Goal: Task Accomplishment & Management: Use online tool/utility

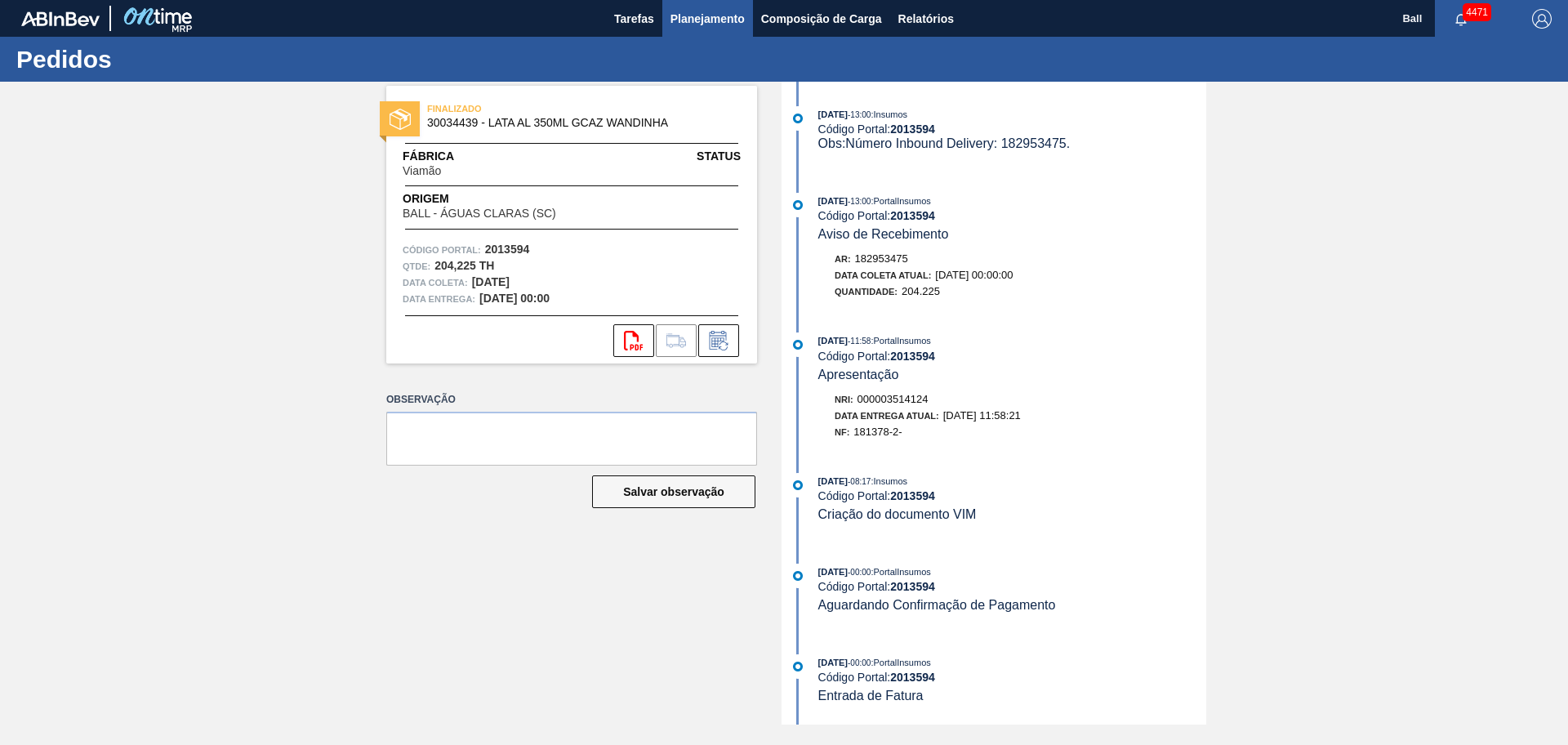
click at [719, 25] on span "Planejamento" at bounding box center [707, 19] width 75 height 20
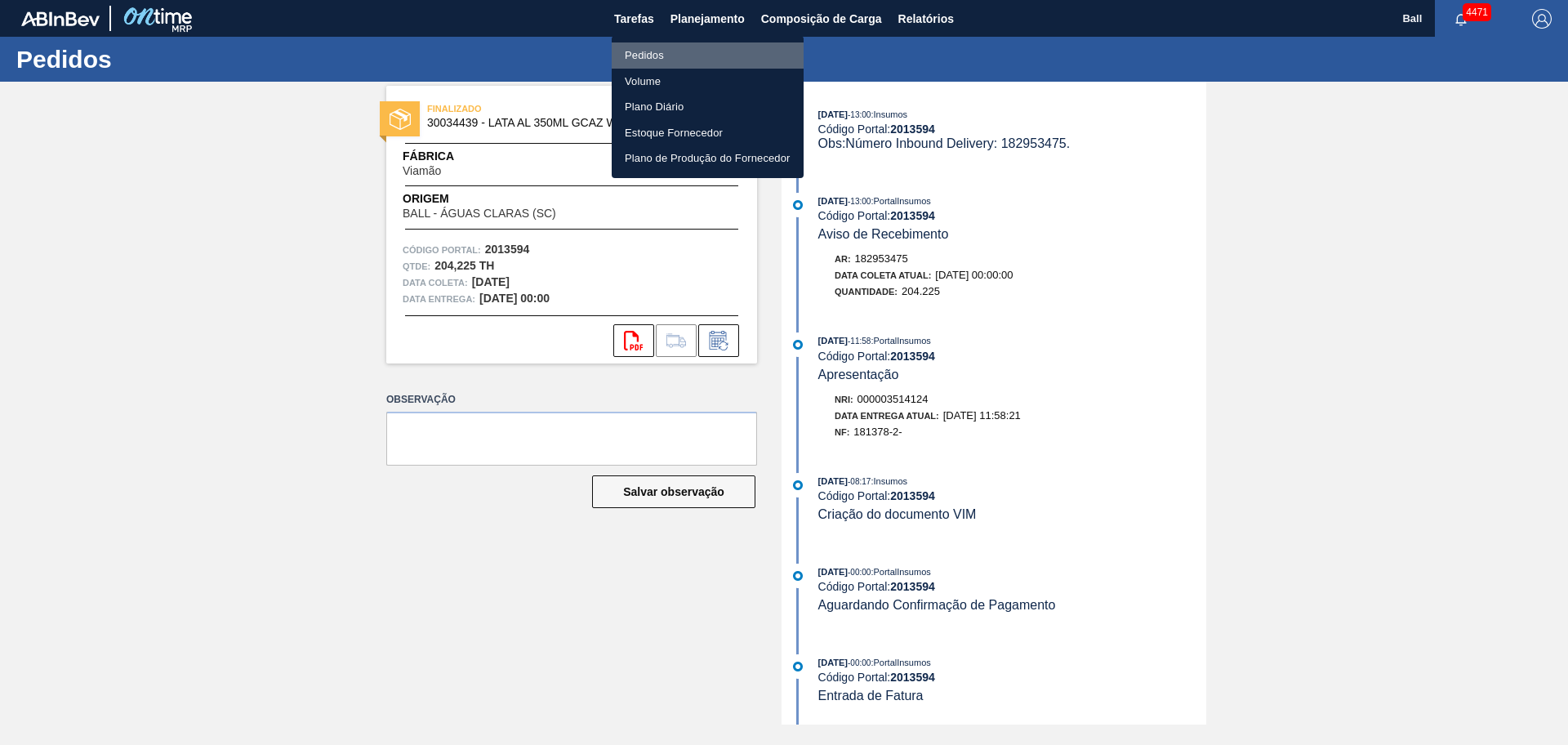
click at [685, 58] on li "Pedidos" at bounding box center [707, 56] width 192 height 26
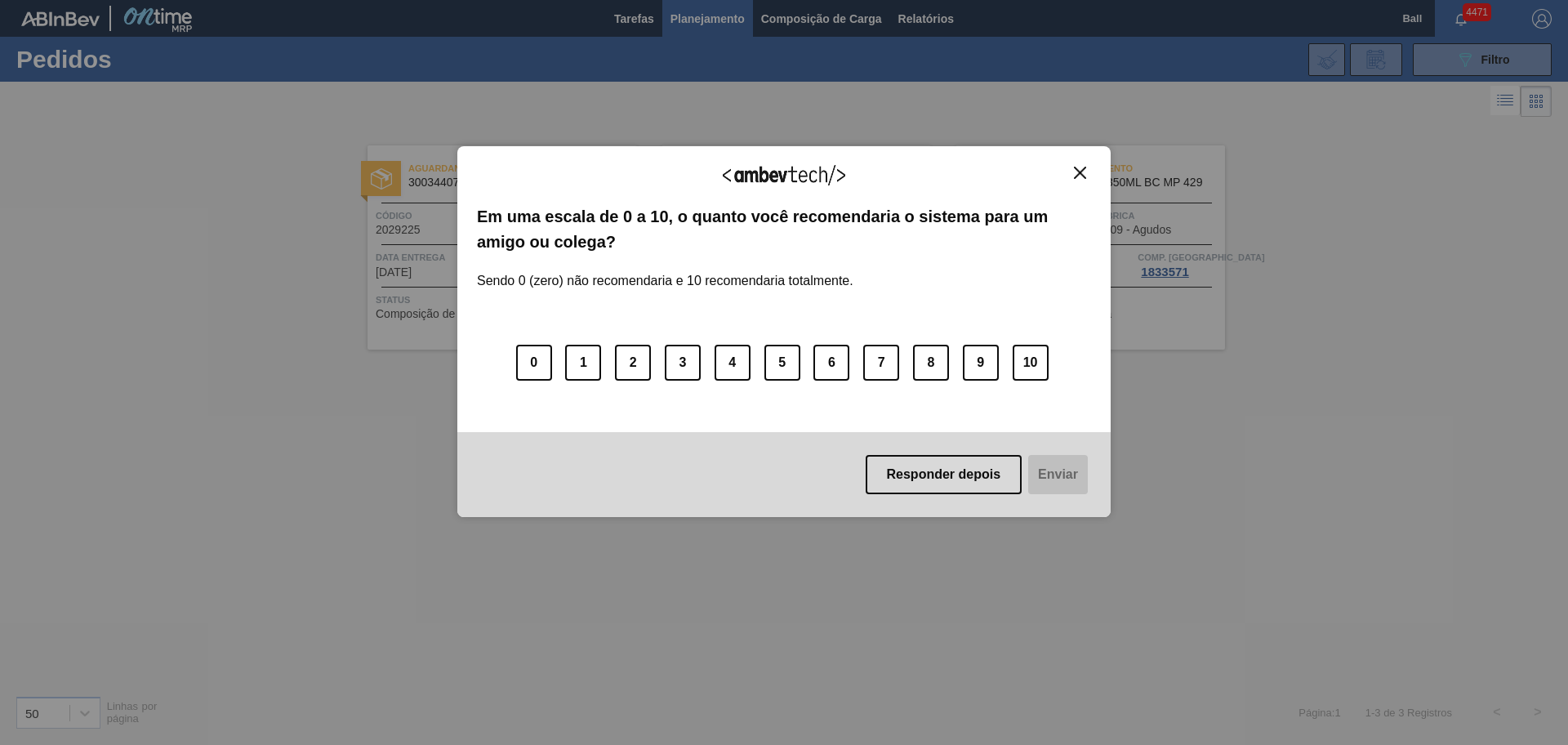
click at [1082, 173] on img "Close" at bounding box center [1079, 172] width 12 height 12
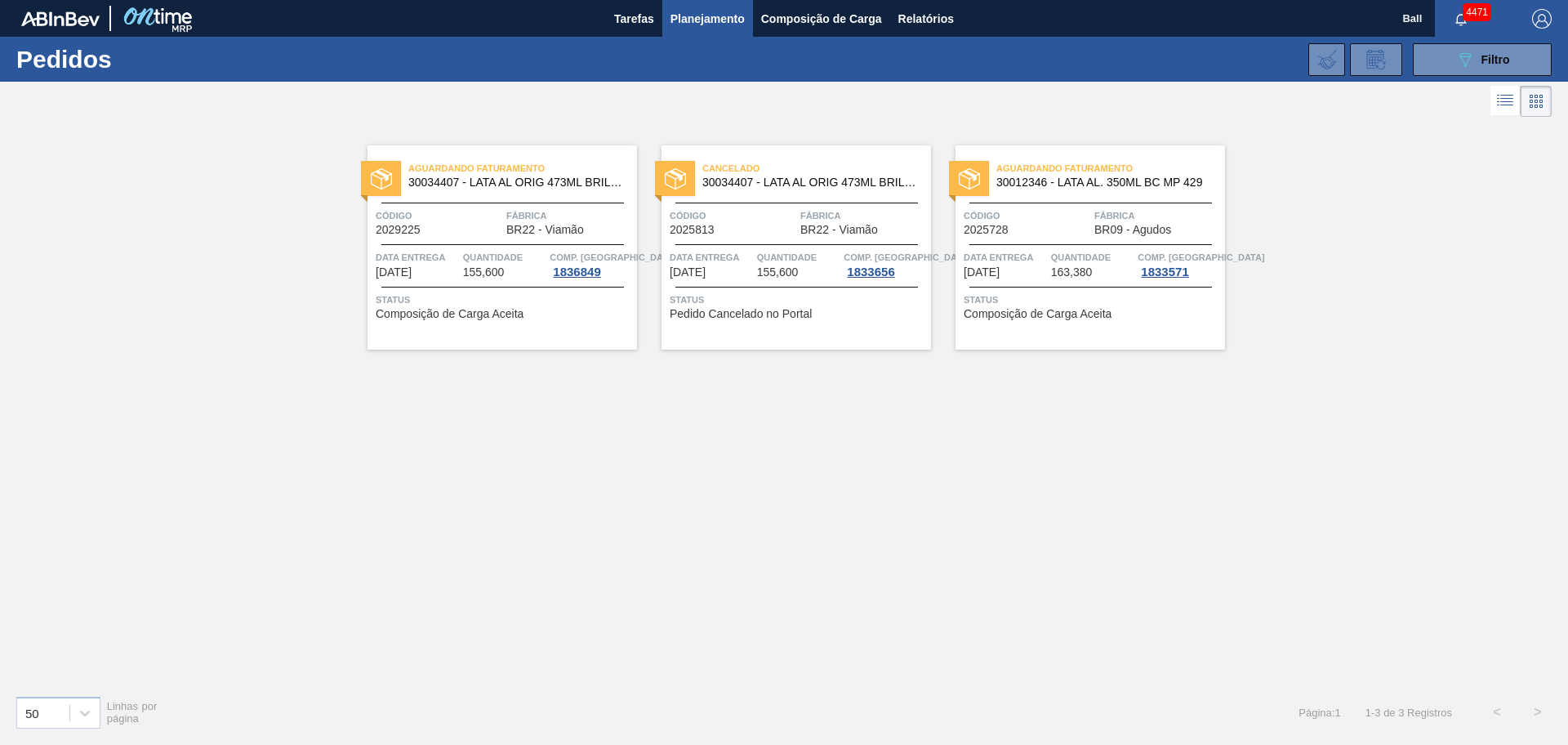
click at [692, 21] on span "Planejamento" at bounding box center [707, 19] width 75 height 20
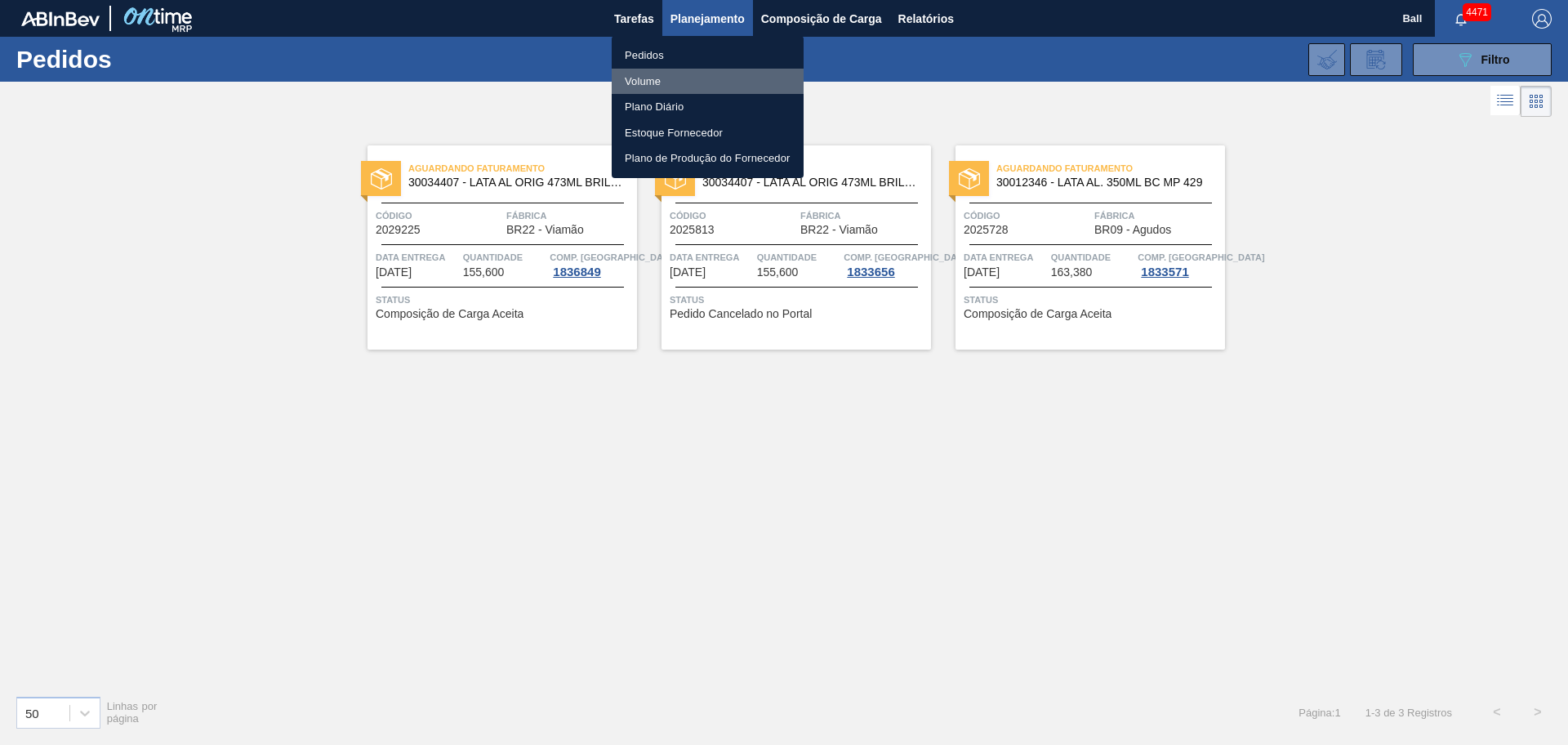
click at [653, 78] on li "Volume" at bounding box center [707, 82] width 192 height 26
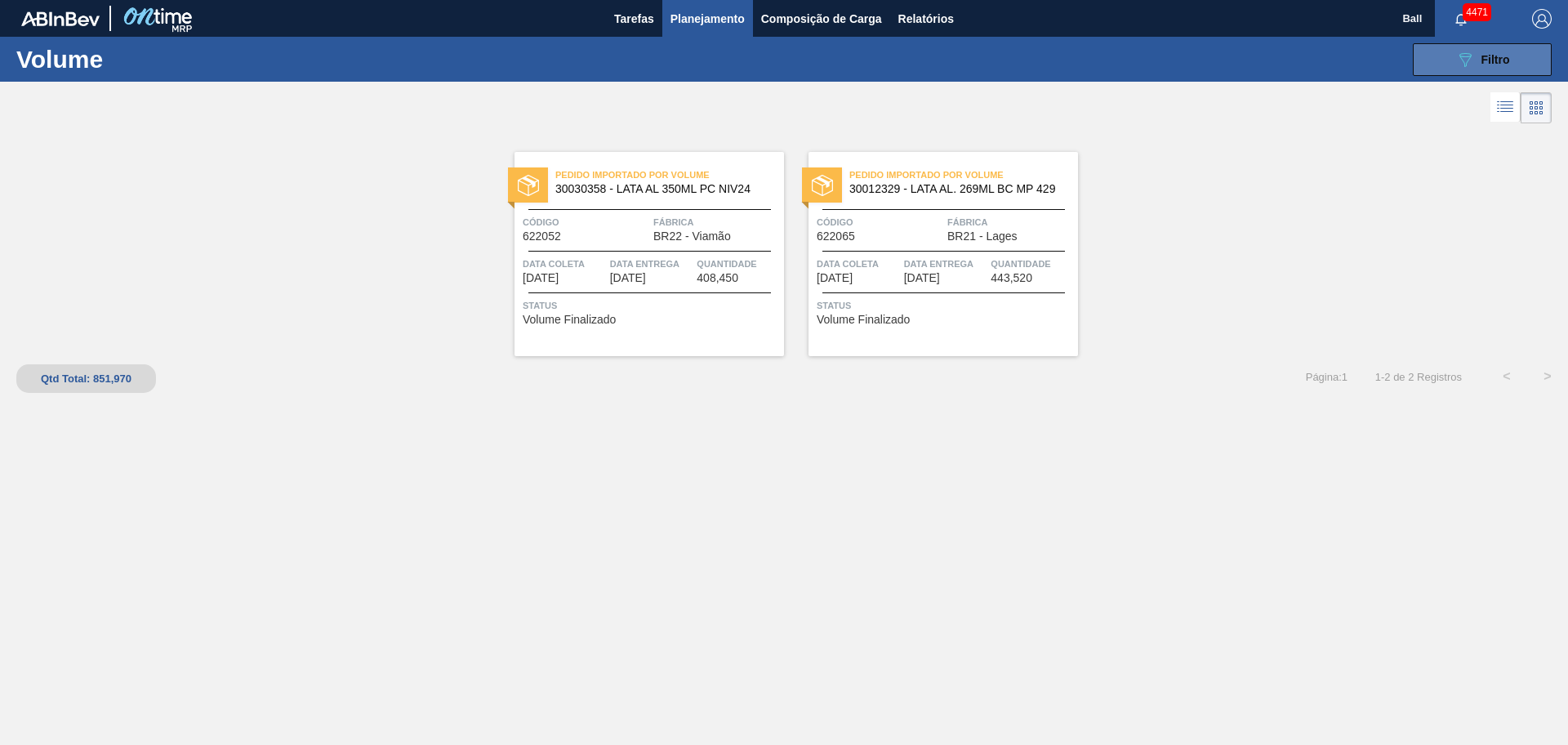
click at [1485, 55] on span "Filtro" at bounding box center [1495, 60] width 29 height 13
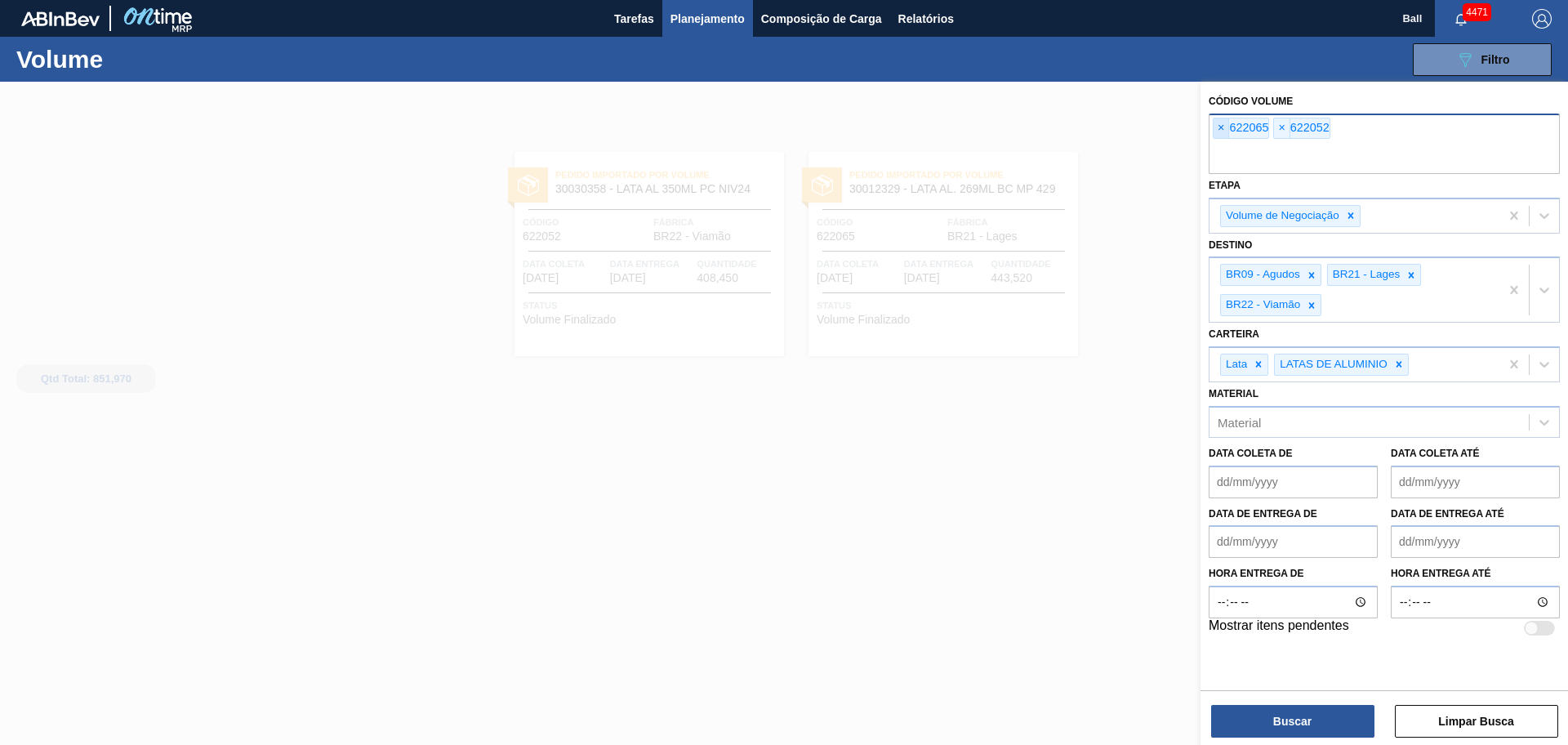
click at [1216, 129] on span "×" at bounding box center [1220, 128] width 16 height 20
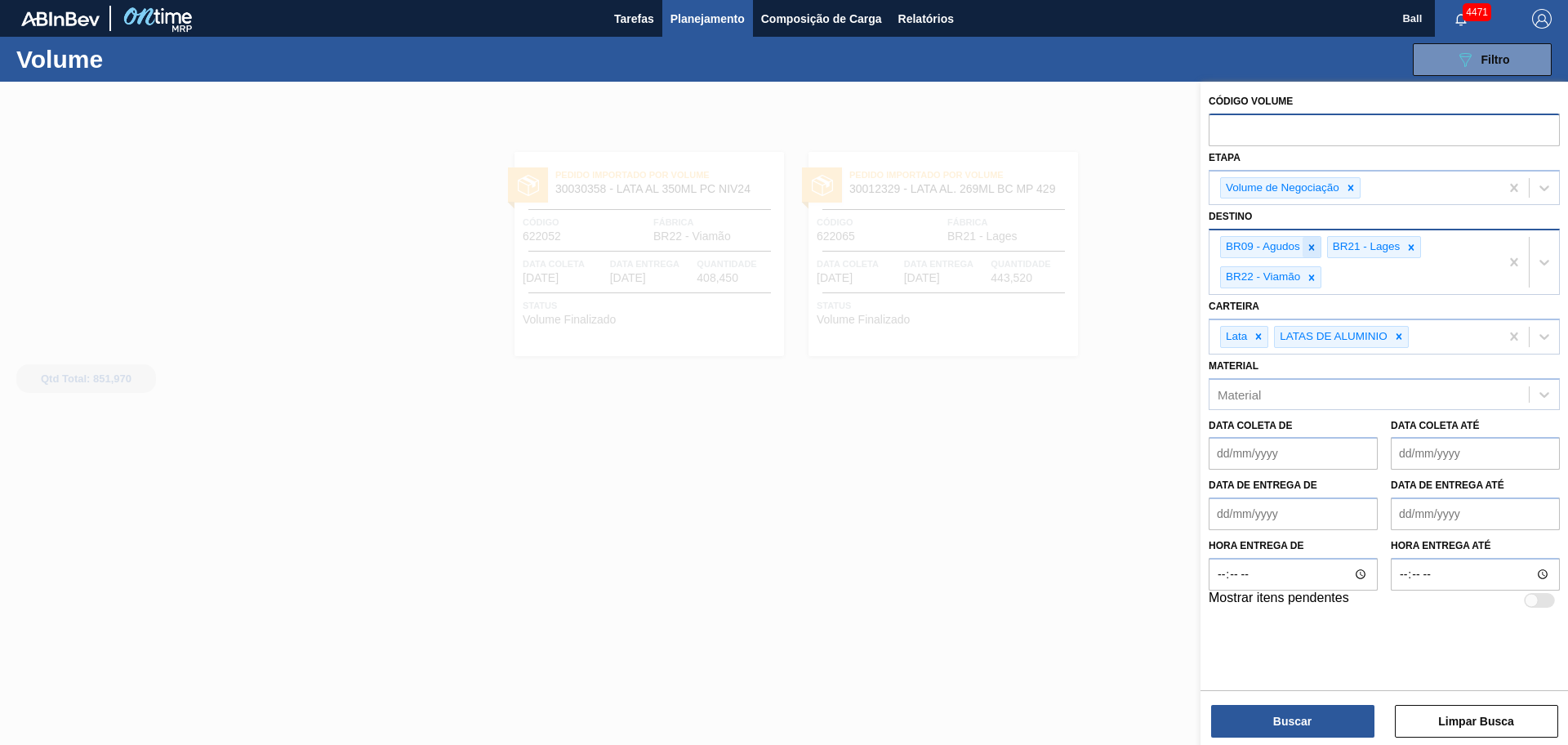
click at [1309, 247] on icon at bounding box center [1311, 248] width 11 height 11
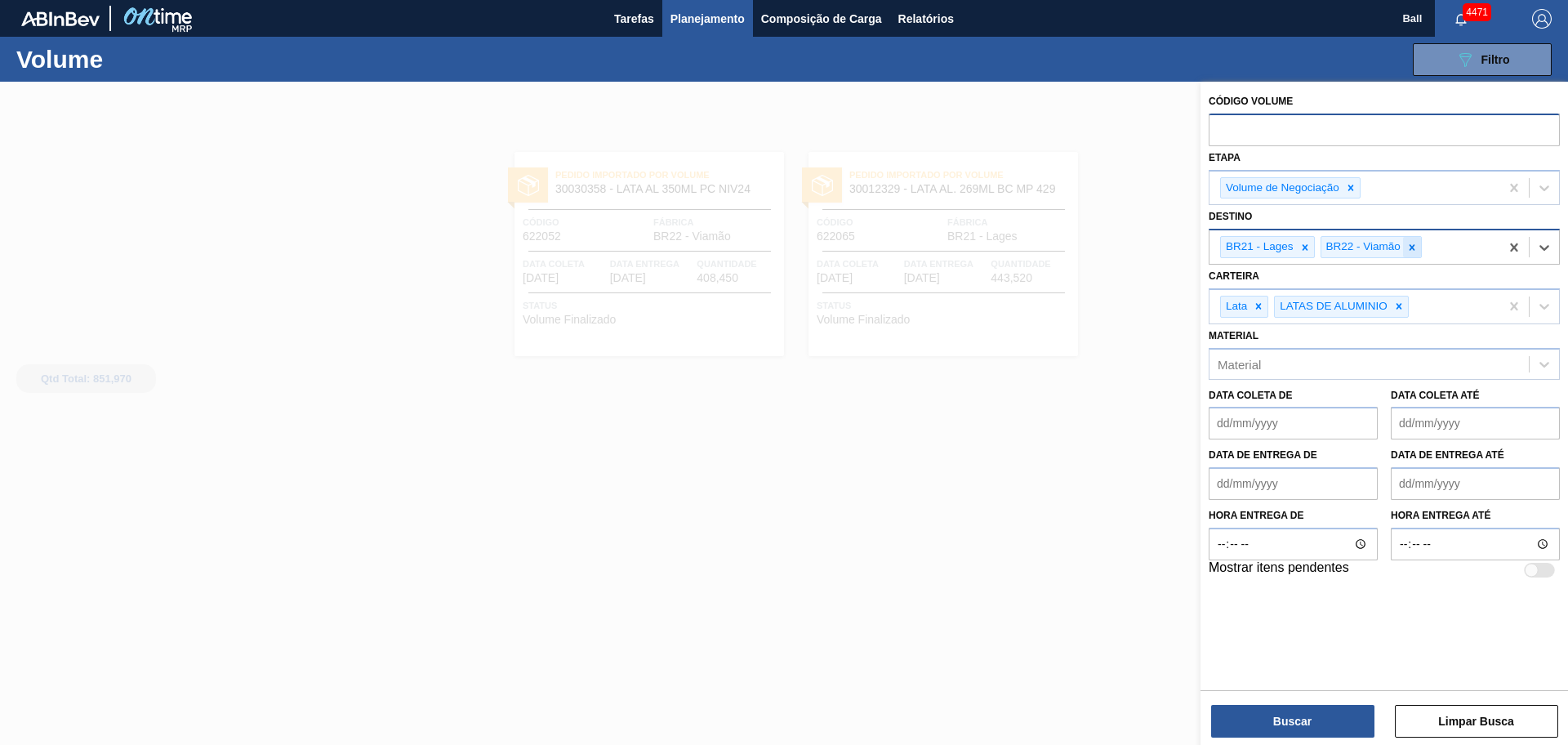
click at [1408, 253] on div at bounding box center [1411, 247] width 18 height 20
click at [1307, 256] on div at bounding box center [1305, 247] width 18 height 20
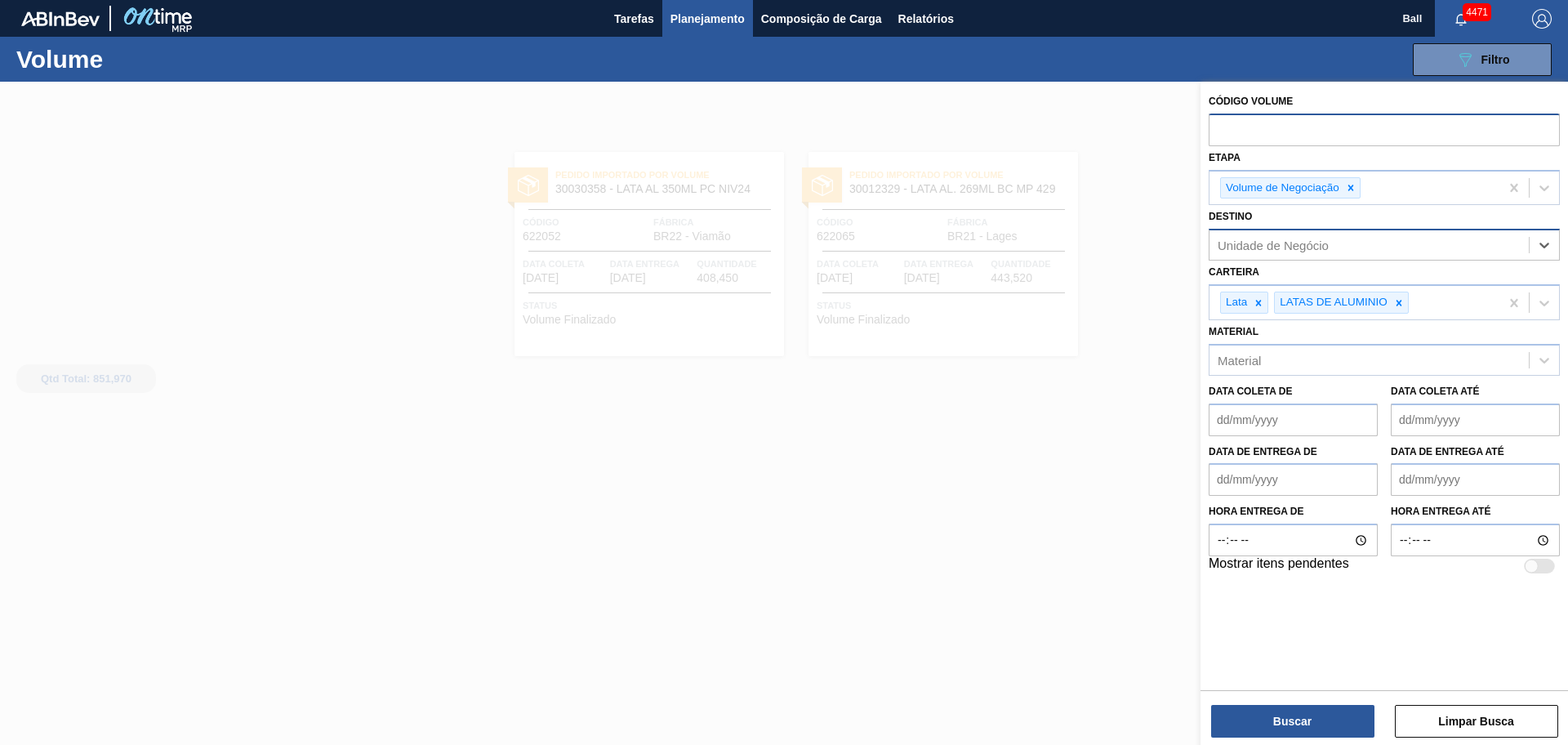
click at [1304, 247] on div "Unidade de Negócio" at bounding box center [1272, 245] width 111 height 14
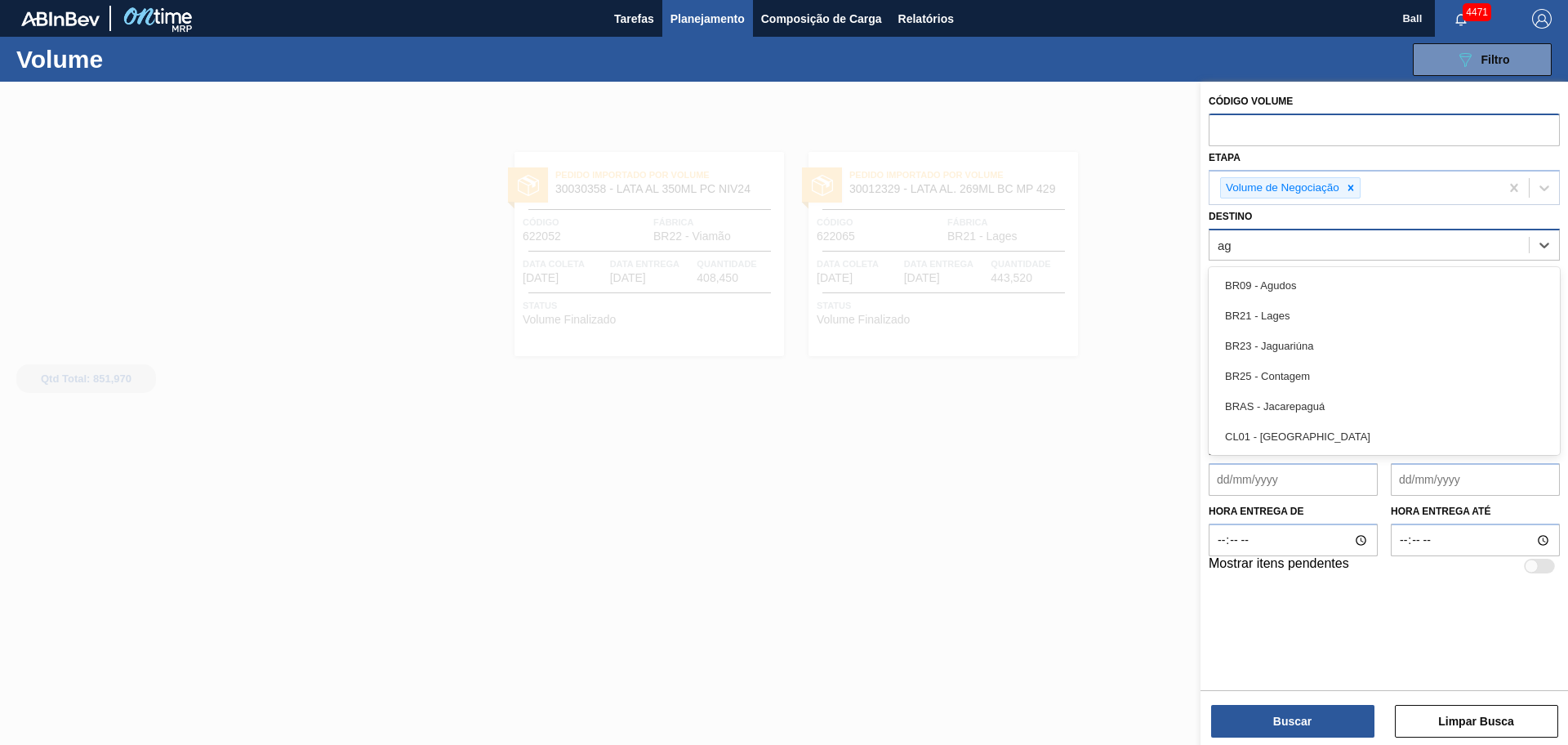
type input "agu"
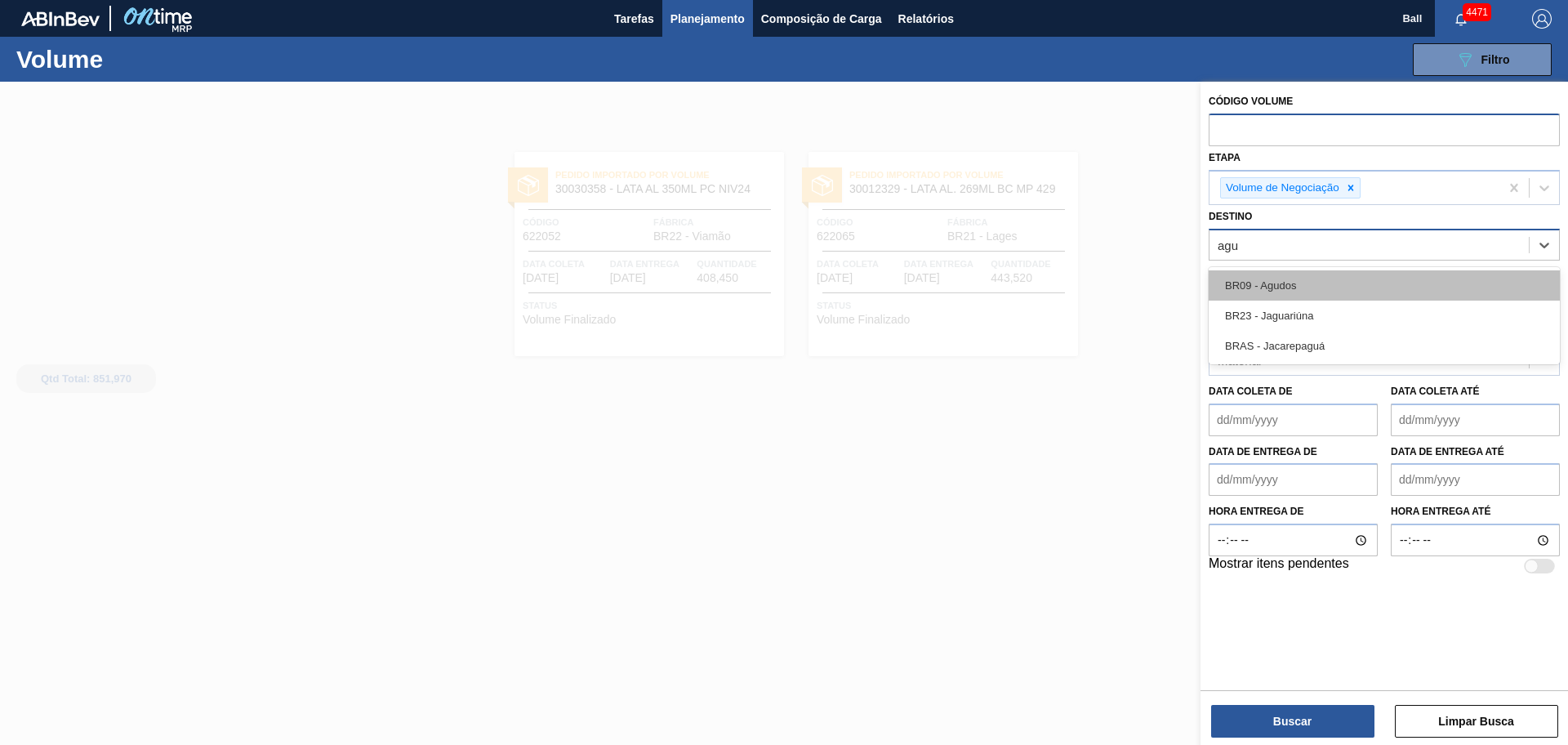
click at [1305, 281] on div "BR09 - Agudos" at bounding box center [1384, 285] width 351 height 30
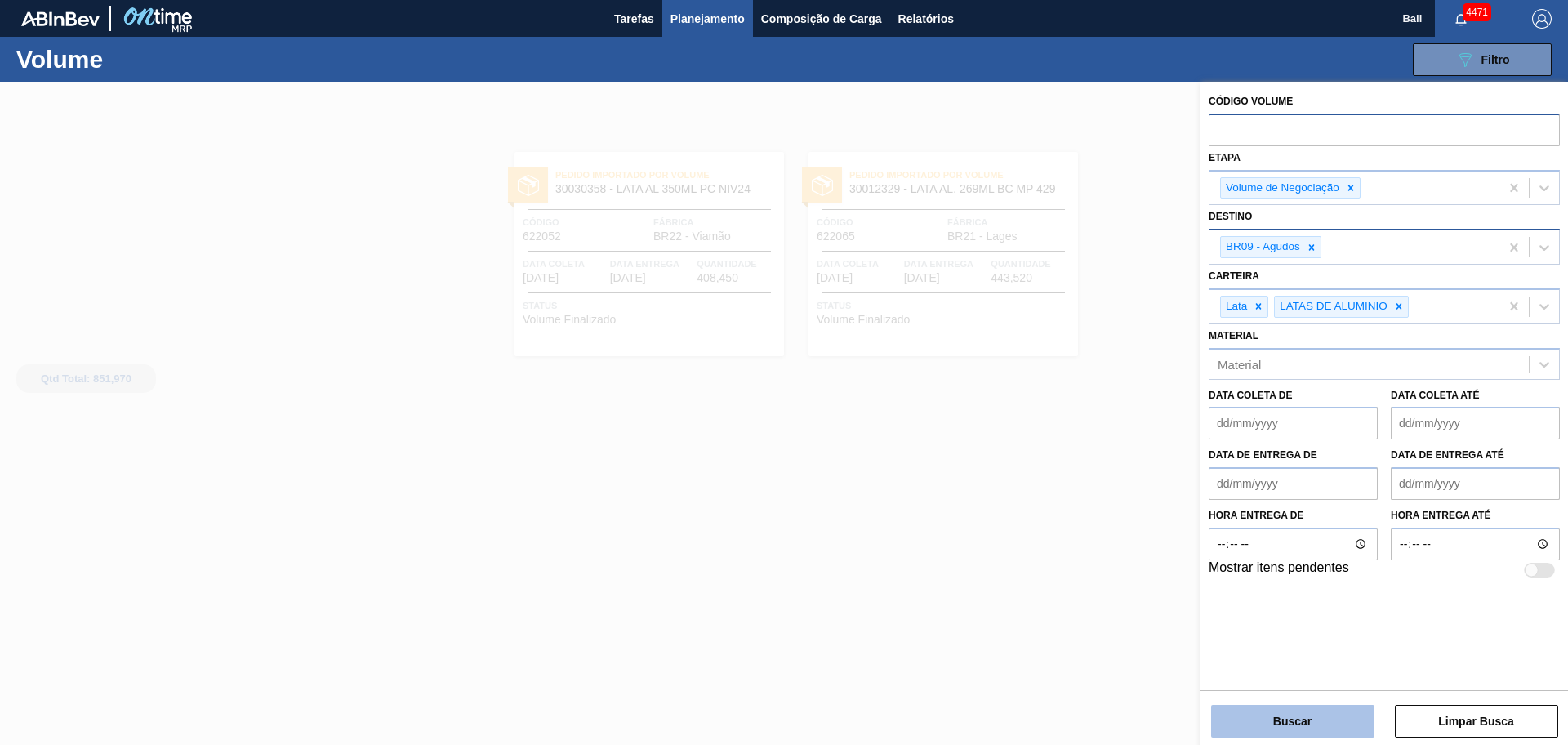
click at [1311, 719] on button "Buscar" at bounding box center [1292, 721] width 163 height 33
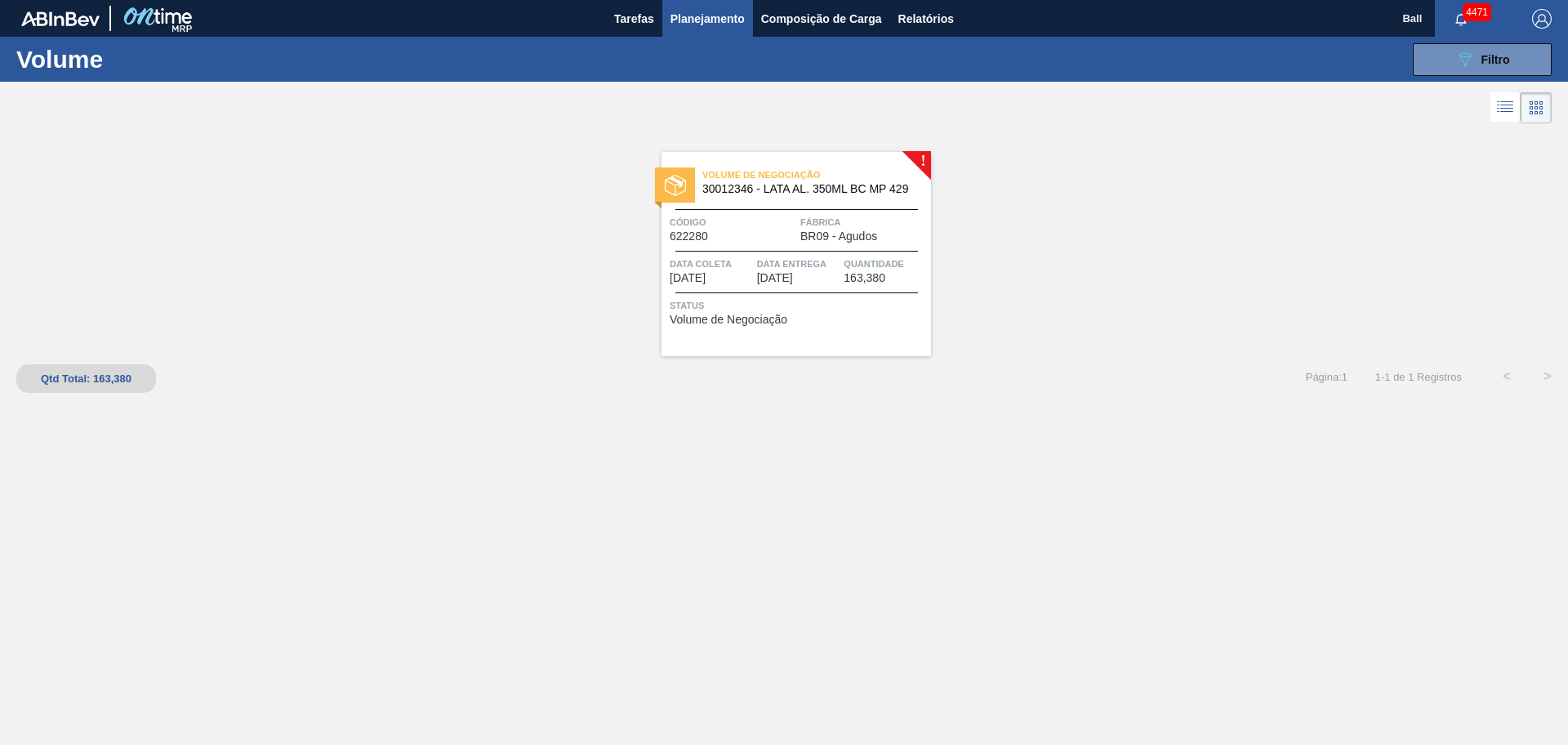
click at [846, 256] on span "Quantidade" at bounding box center [885, 264] width 84 height 16
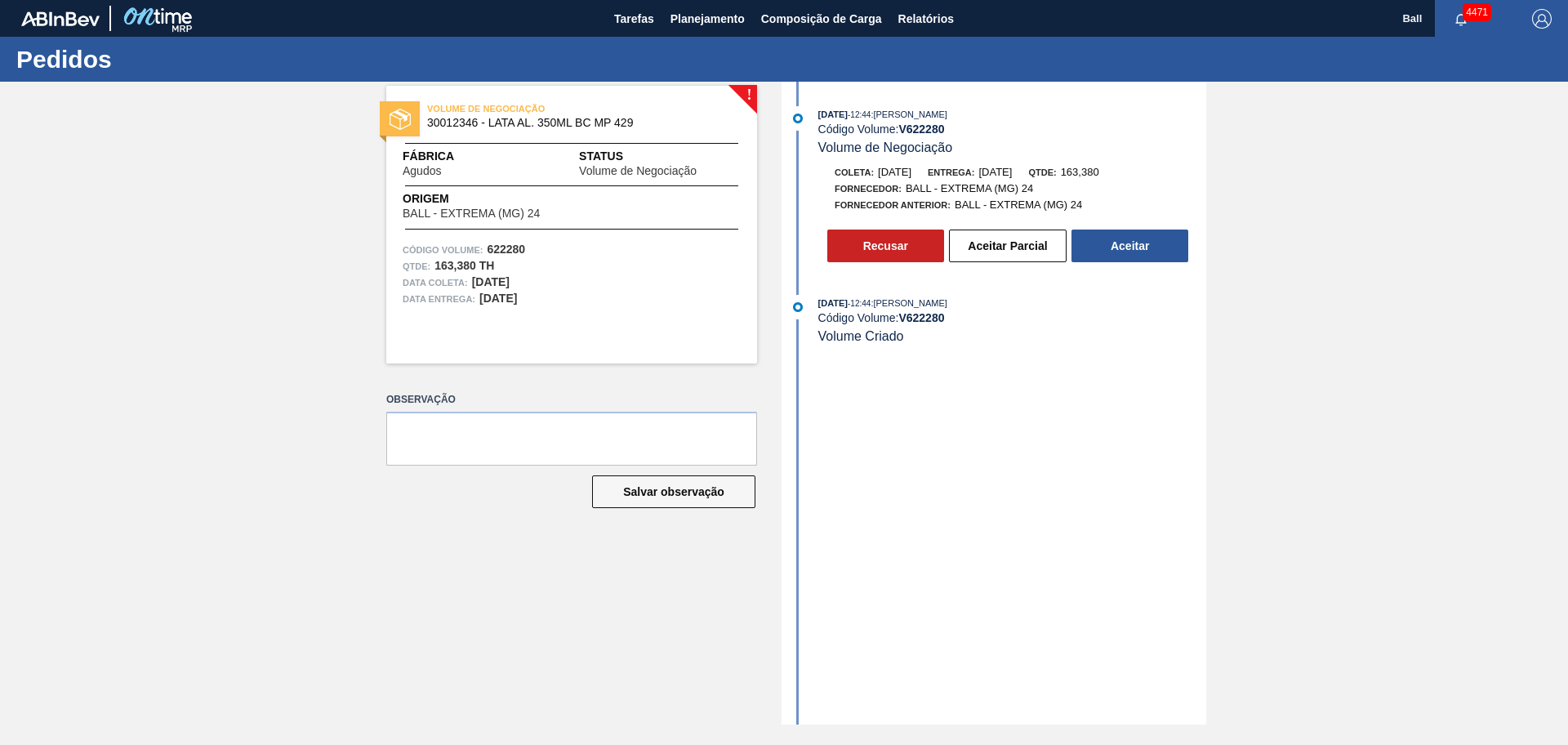
click at [1361, 466] on div "! VOLUME DE NEGOCIAÇÃO 30012346 - LATA AL. 350ML BC MP 429 Fábrica Agudos Statu…" at bounding box center [784, 403] width 1568 height 643
click at [1107, 242] on button "Aceitar" at bounding box center [1129, 246] width 116 height 33
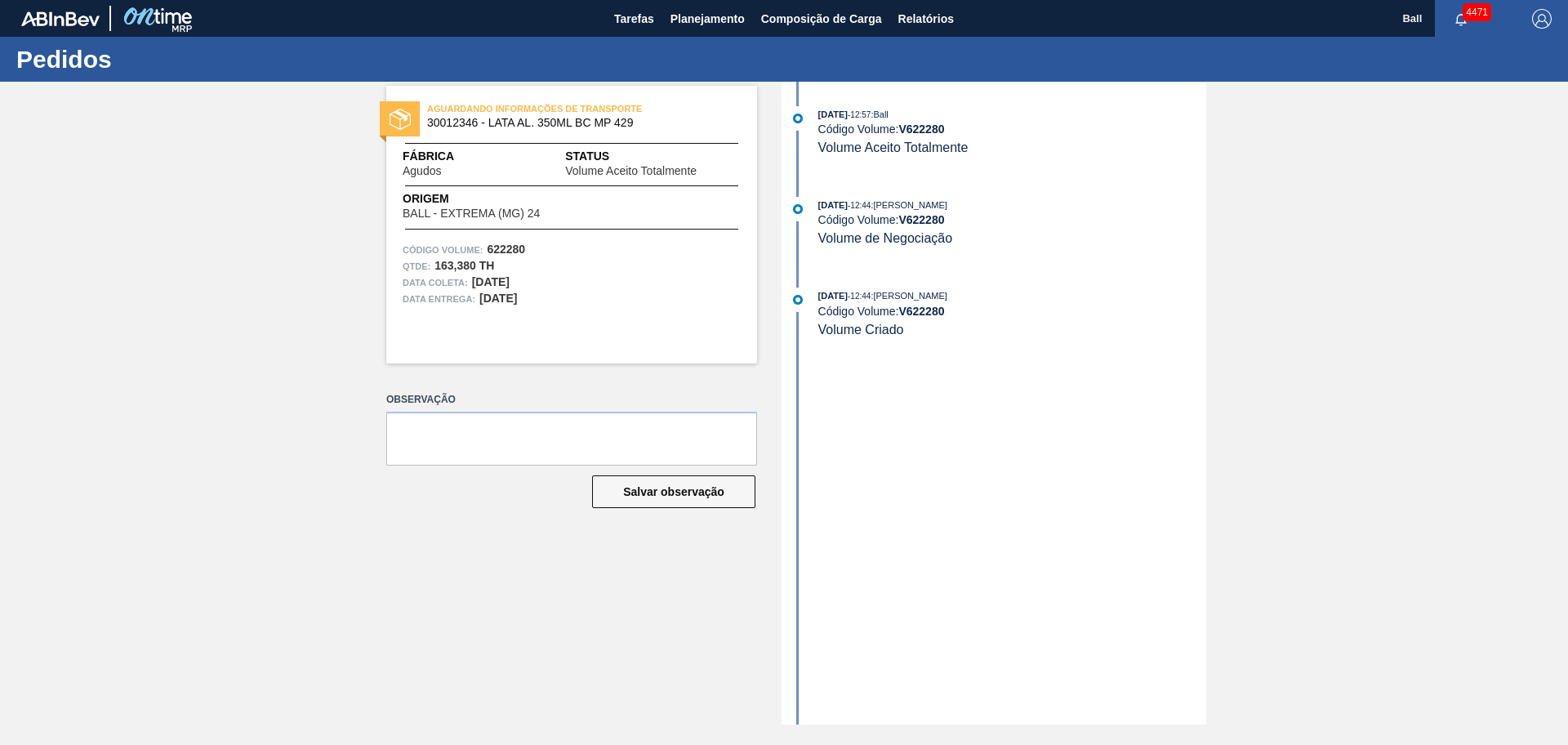
drag, startPoint x: 102, startPoint y: 304, endPoint x: 130, endPoint y: 259, distance: 53.0
click at [102, 304] on div "AGUARDANDO INFORMAÇÕES DE TRANSPORTE 30012346 - LATA AL. 350ML BC MP 429 Fábric…" at bounding box center [784, 403] width 1568 height 643
